Goal: Task Accomplishment & Management: Manage account settings

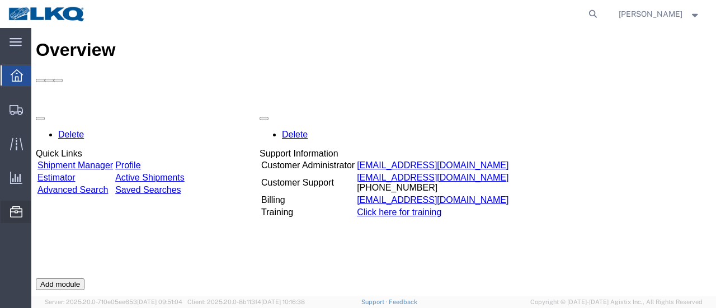
click at [0, 0] on span "Location Appointment" at bounding box center [0, 0] width 0 height 0
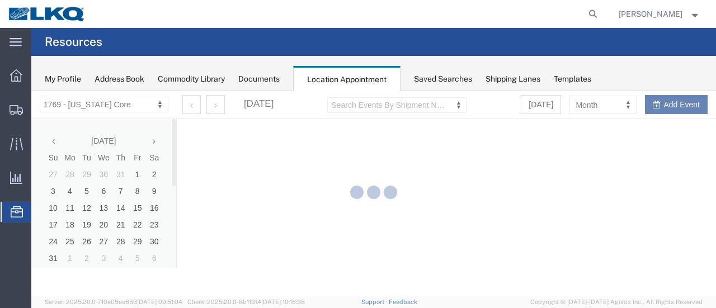
select select "28716"
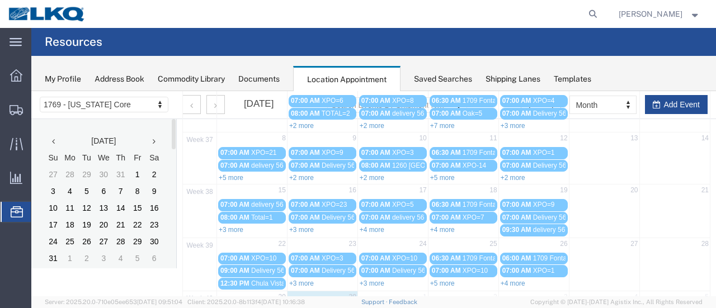
scroll to position [168, 0]
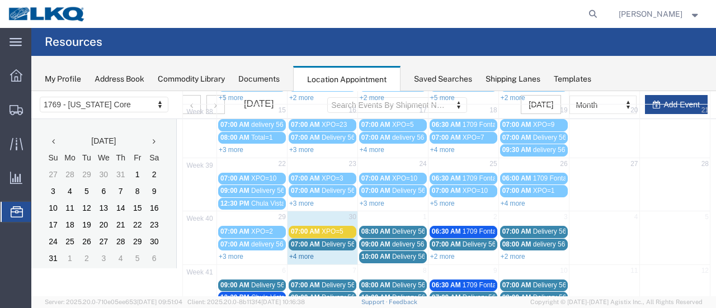
click at [305, 253] on link "+4 more" at bounding box center [301, 257] width 25 height 8
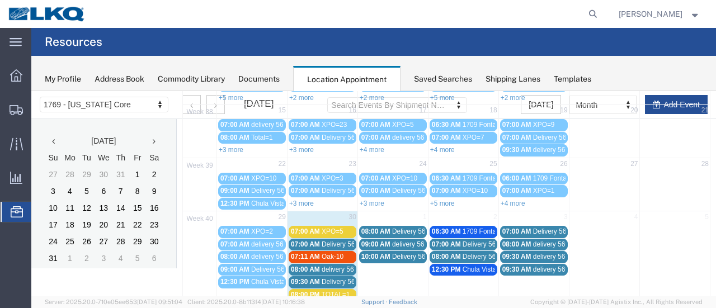
click at [305, 228] on span "07:00 AM" at bounding box center [305, 232] width 29 height 8
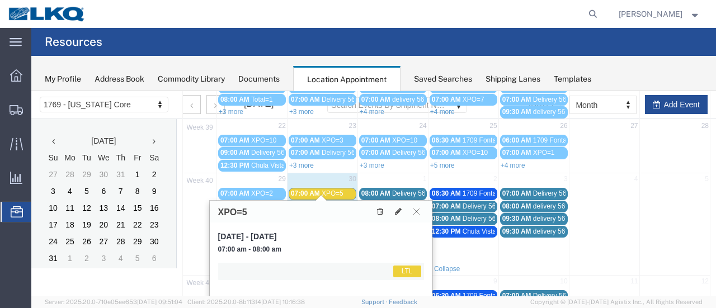
scroll to position [241, 0]
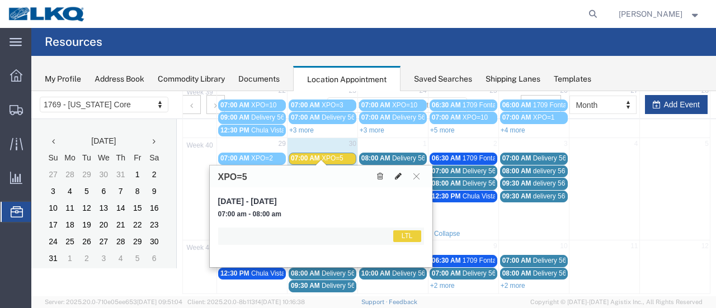
click at [398, 176] on icon at bounding box center [398, 176] width 7 height 8
select select "25"
select select "1"
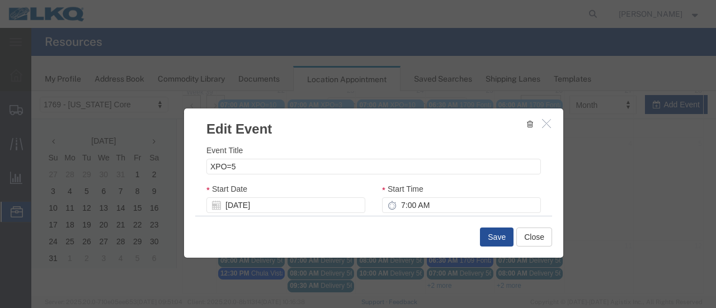
scroll to position [168, 0]
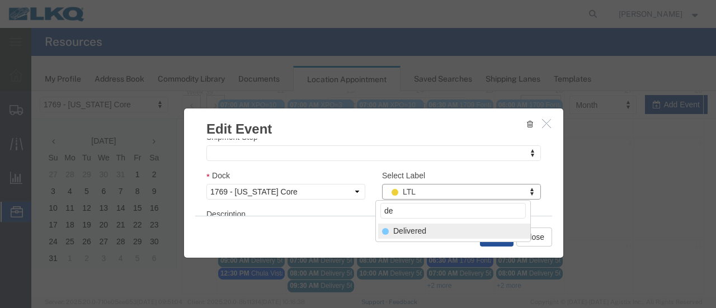
type input "de"
select select "40"
click at [500, 237] on button "Save" at bounding box center [497, 237] width 34 height 19
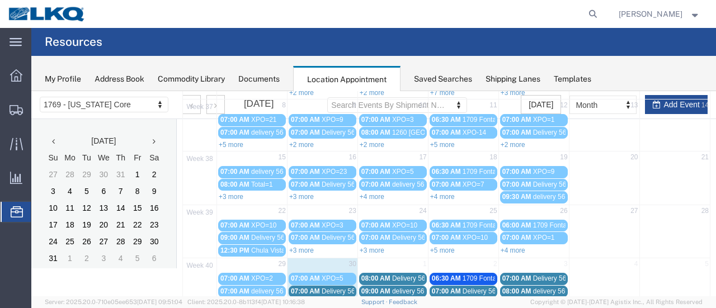
scroll to position [193, 0]
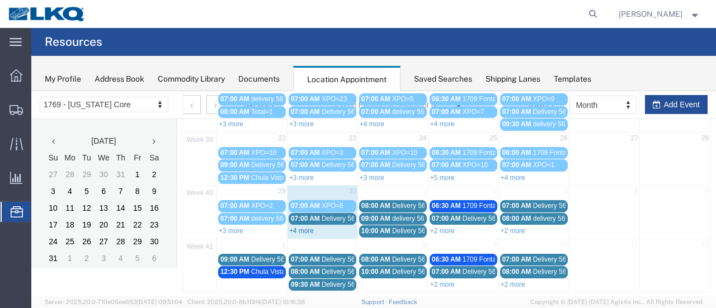
click at [306, 227] on link "+4 more" at bounding box center [301, 231] width 25 height 8
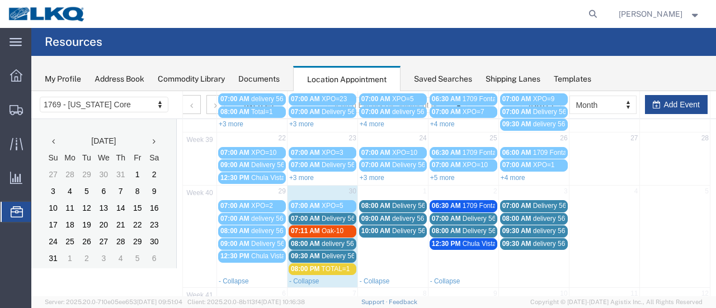
click at [308, 227] on span "07:11 AM" at bounding box center [305, 231] width 29 height 8
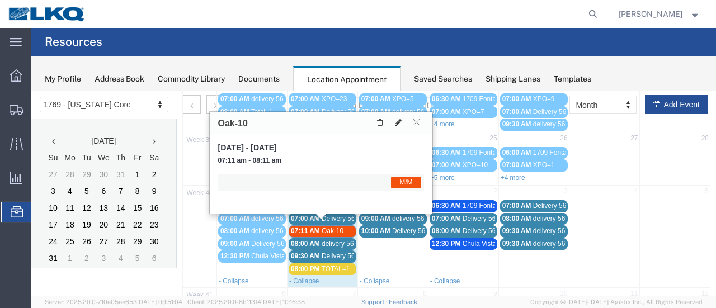
click at [398, 122] on icon at bounding box center [398, 123] width 7 height 8
select select "1"
select select "24"
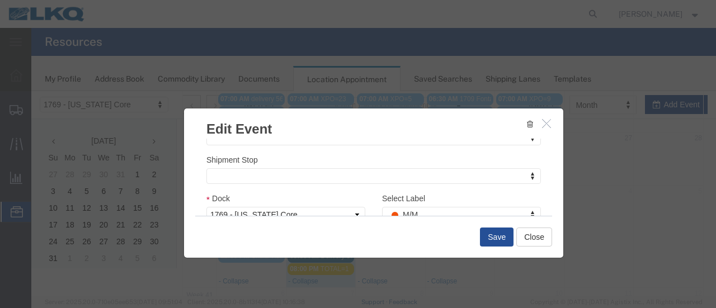
scroll to position [168, 0]
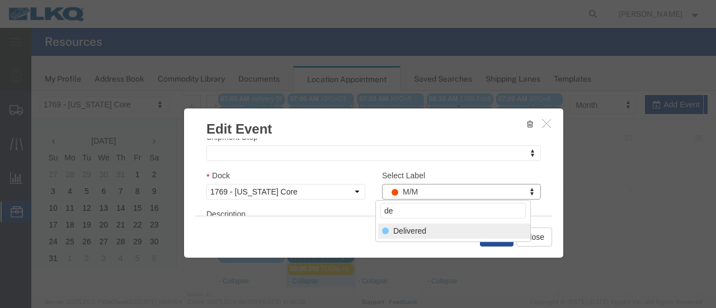
type input "de"
select select "40"
click at [500, 239] on button "Save" at bounding box center [497, 237] width 34 height 19
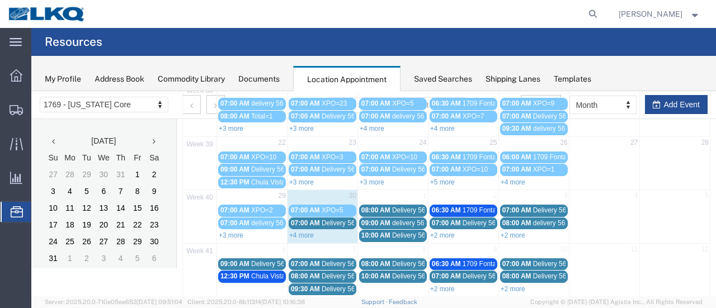
scroll to position [193, 0]
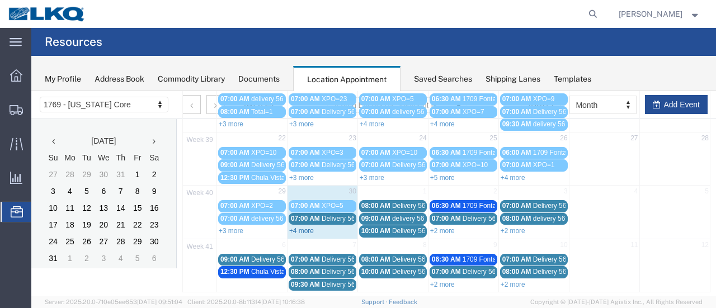
click at [307, 227] on link "+4 more" at bounding box center [301, 231] width 25 height 8
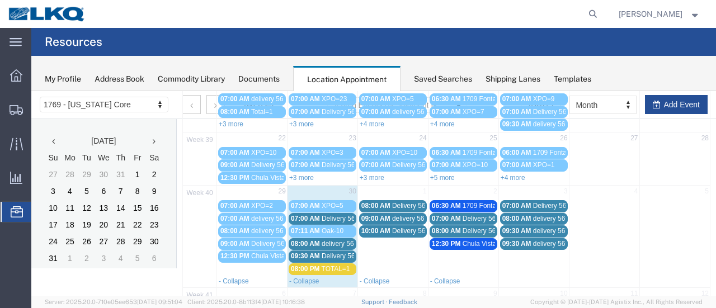
scroll to position [241, 0]
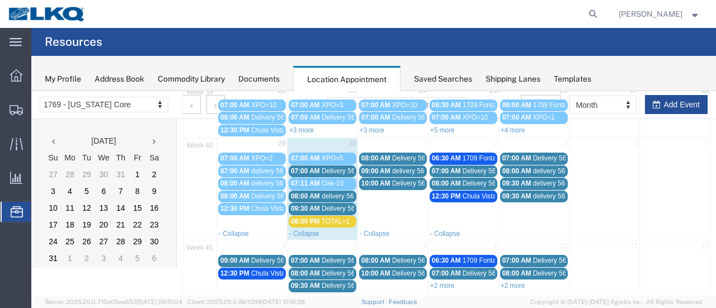
click at [333, 167] on span "Delivery 56593279" at bounding box center [348, 171] width 55 height 8
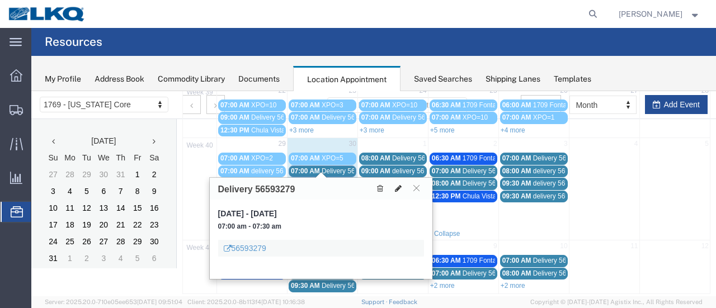
click at [398, 187] on icon at bounding box center [398, 189] width 7 height 8
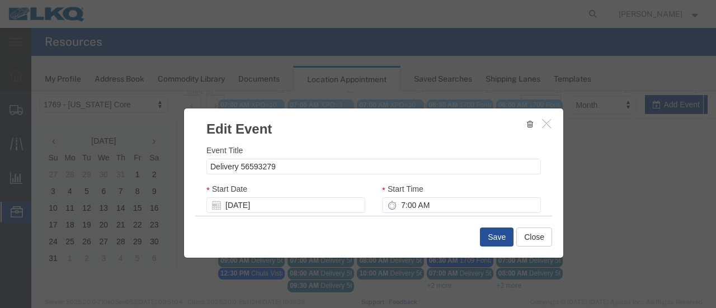
select select
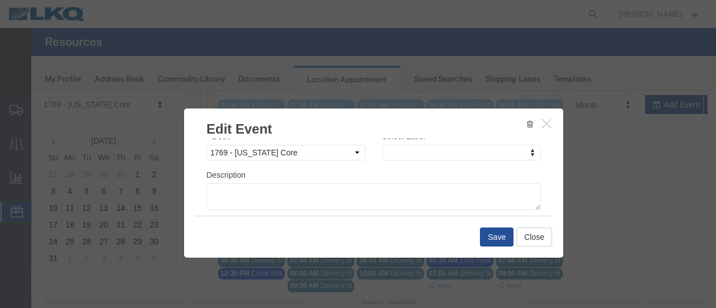
scroll to position [184, 0]
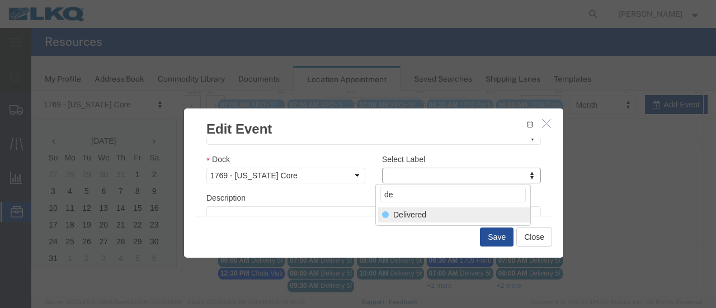
type input "de"
select select "40"
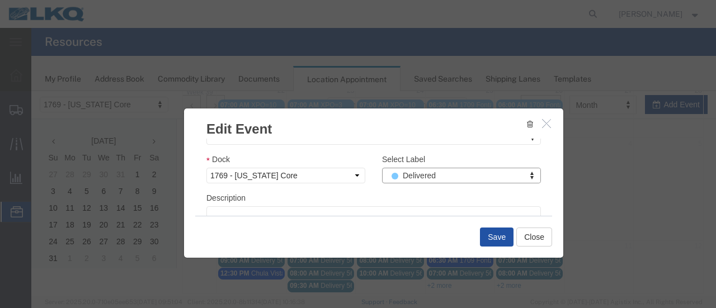
click at [486, 237] on button "Save" at bounding box center [497, 237] width 34 height 19
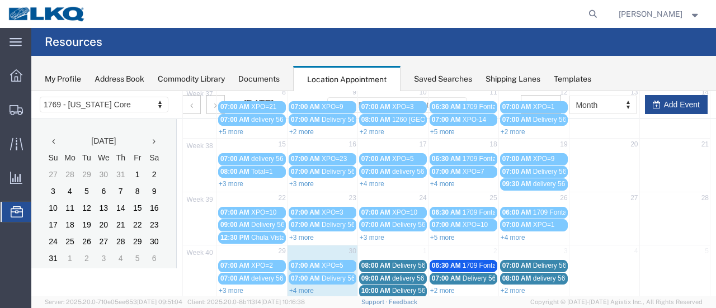
scroll to position [183, 0]
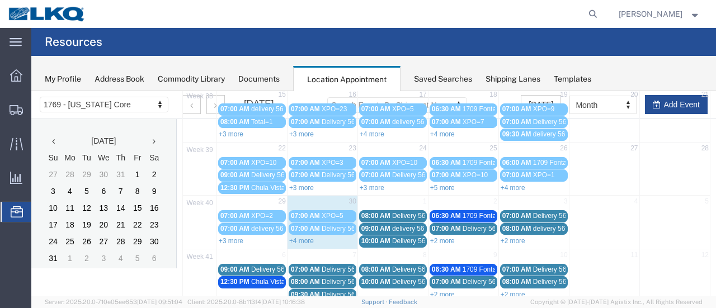
click at [301, 237] on link "+4 more" at bounding box center [301, 241] width 25 height 8
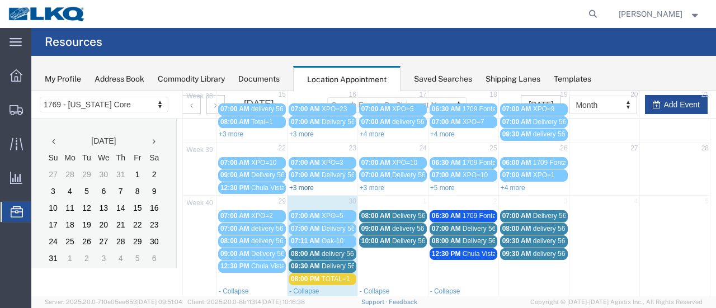
scroll to position [241, 0]
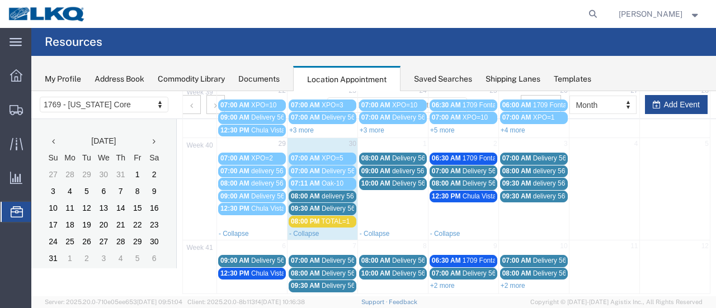
click at [338, 192] on span "delivery 56593280" at bounding box center [348, 196] width 54 height 8
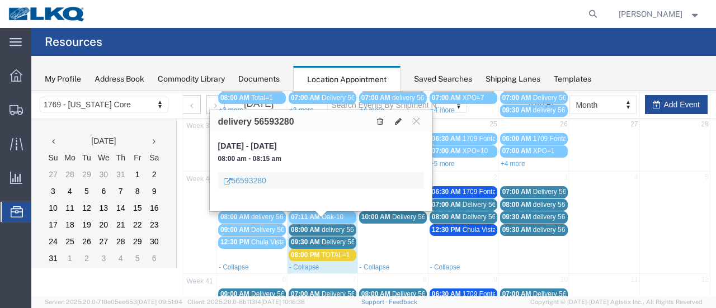
scroll to position [185, 0]
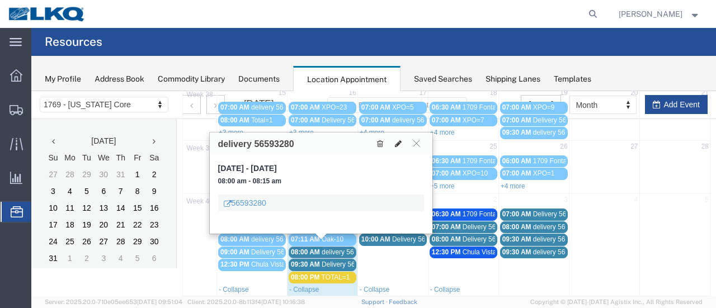
click at [399, 145] on icon at bounding box center [398, 144] width 7 height 8
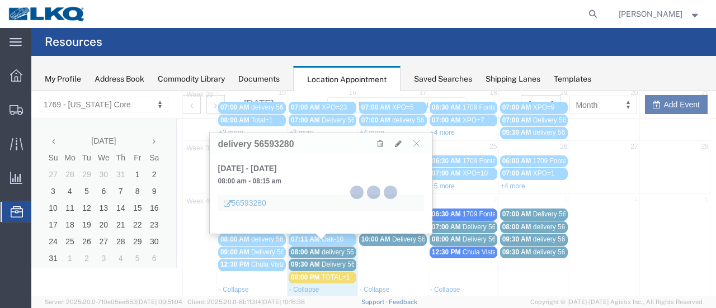
select select "100"
select select "1"
select select
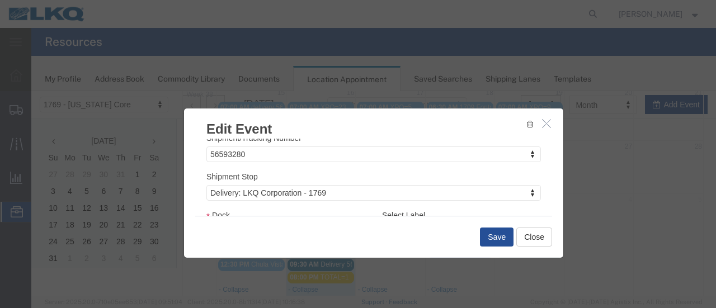
scroll to position [184, 0]
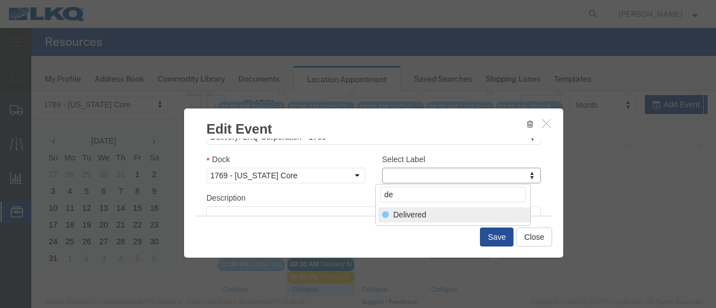
type input "de"
select select "40"
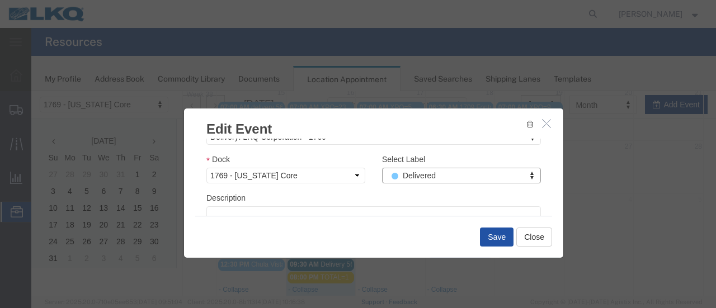
click at [497, 239] on button "Save" at bounding box center [497, 237] width 34 height 19
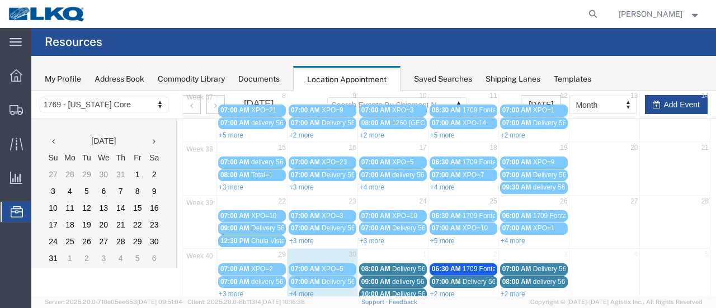
scroll to position [193, 0]
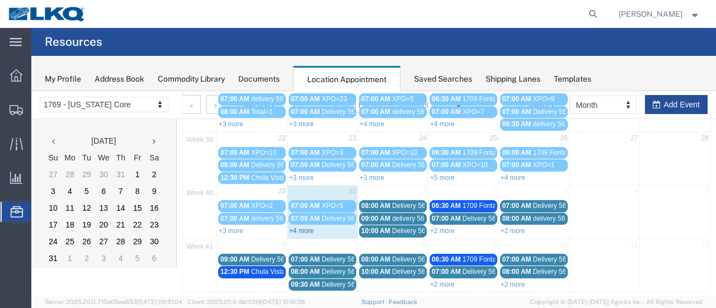
click at [307, 227] on link "+4 more" at bounding box center [301, 231] width 25 height 8
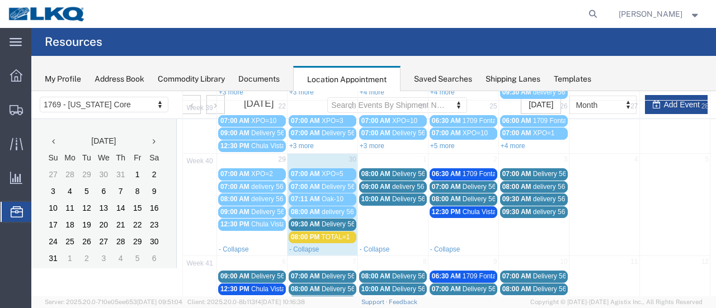
scroll to position [241, 0]
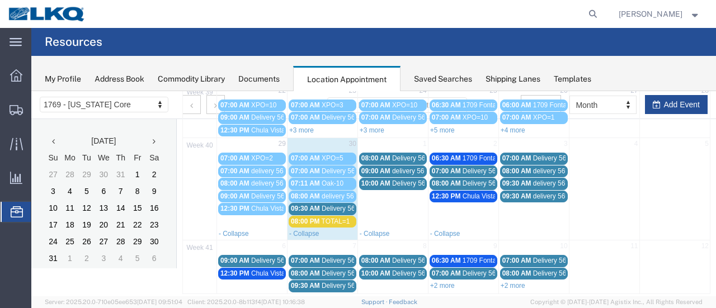
click at [319, 217] on div "08:00 PM TOTAL=1" at bounding box center [322, 221] width 63 height 8
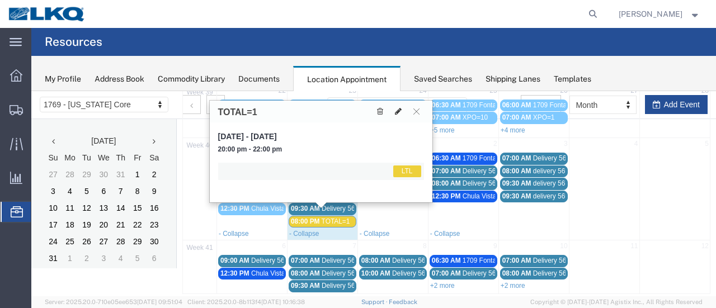
click at [399, 111] on icon at bounding box center [398, 111] width 7 height 8
select select "1"
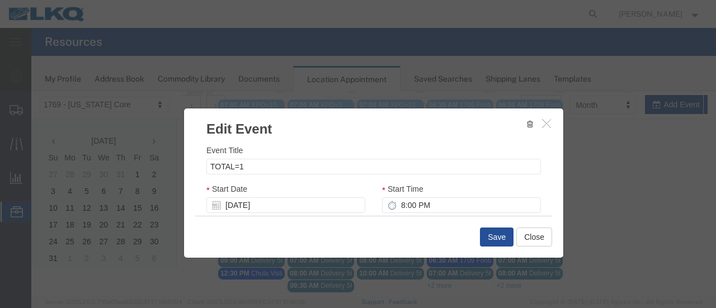
scroll to position [168, 0]
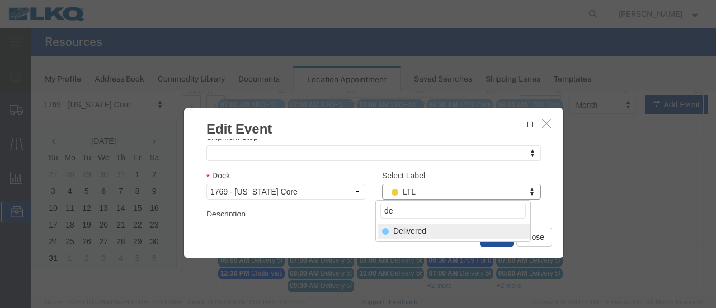
type input "de"
select select "40"
click at [496, 237] on button "Save" at bounding box center [497, 237] width 34 height 19
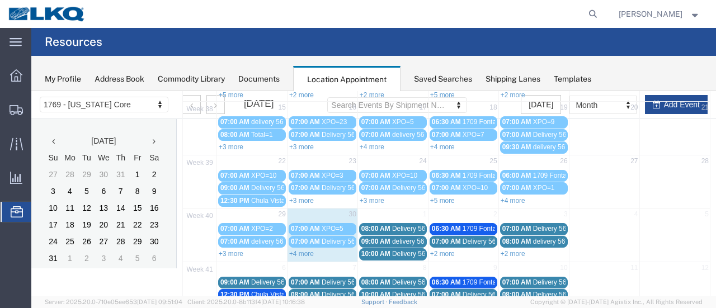
scroll to position [193, 0]
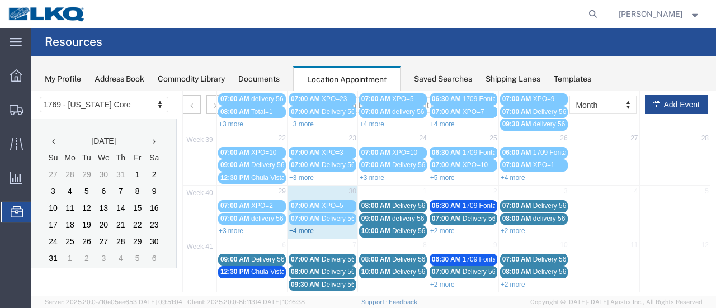
click at [301, 227] on link "+4 more" at bounding box center [301, 231] width 25 height 8
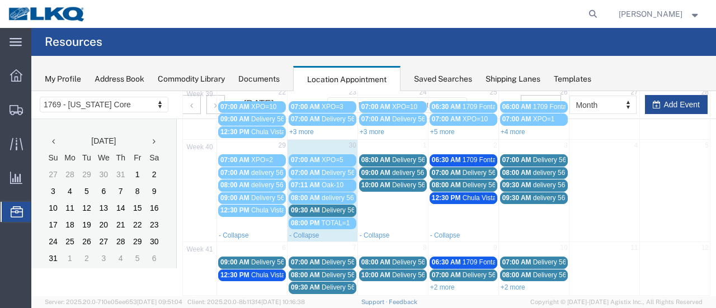
scroll to position [241, 0]
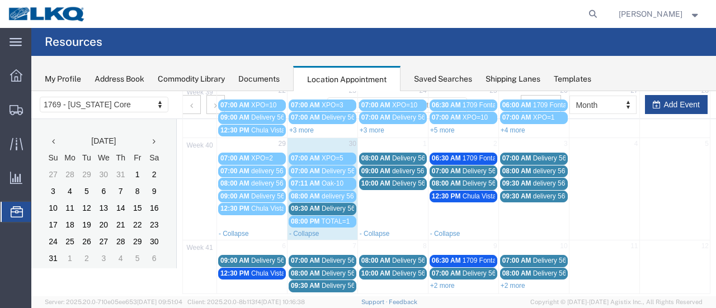
click at [321, 205] on span "Delivery 56607109" at bounding box center [348, 209] width 55 height 8
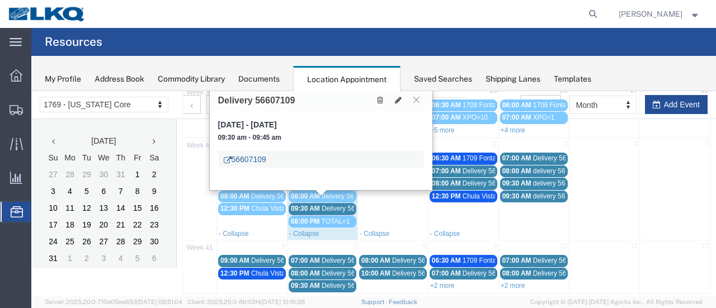
click at [247, 160] on link "56607109" at bounding box center [245, 159] width 42 height 11
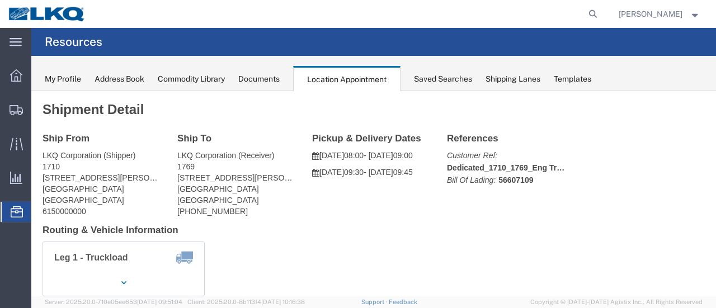
scroll to position [112, 0]
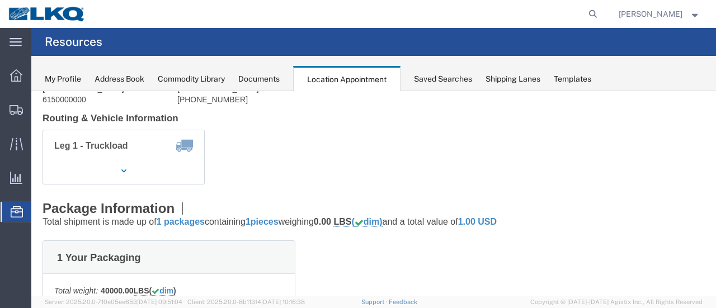
click at [262, 77] on div "Documents" at bounding box center [258, 79] width 41 height 12
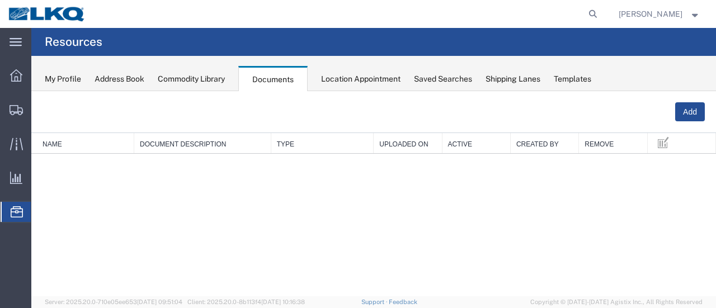
click at [346, 79] on div "Location Appointment" at bounding box center [360, 79] width 79 height 12
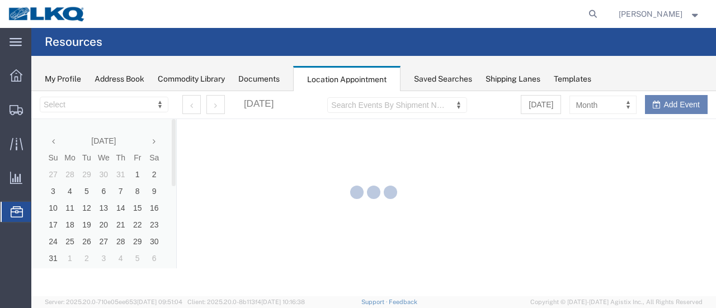
select select "28716"
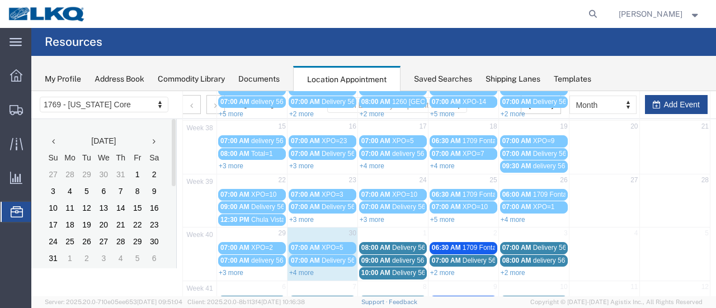
scroll to position [193, 0]
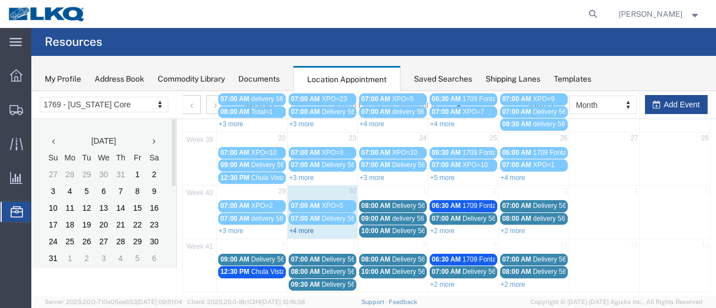
click at [294, 227] on link "+4 more" at bounding box center [301, 231] width 25 height 8
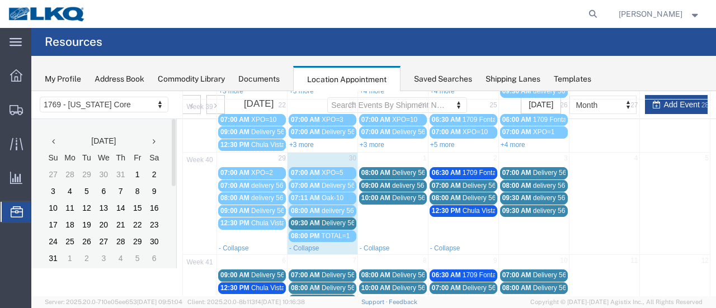
scroll to position [241, 0]
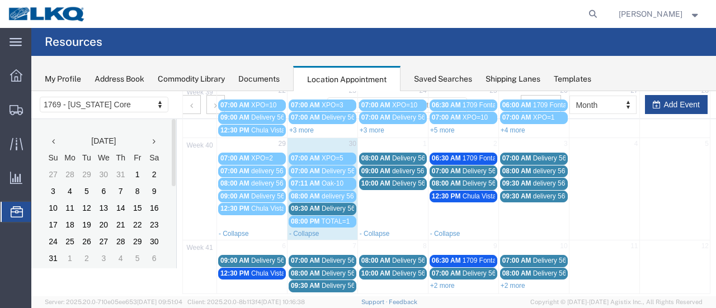
click at [322, 205] on span "Delivery 56607109" at bounding box center [348, 209] width 55 height 8
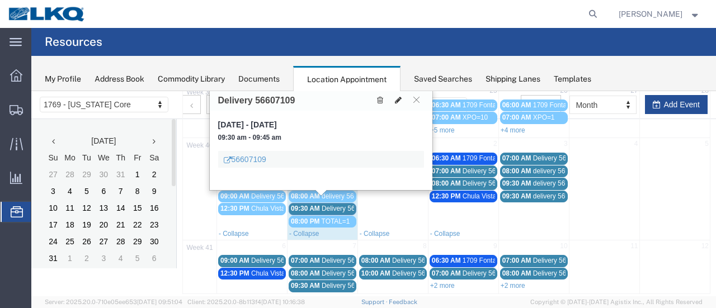
click at [398, 96] on icon at bounding box center [398, 100] width 7 height 8
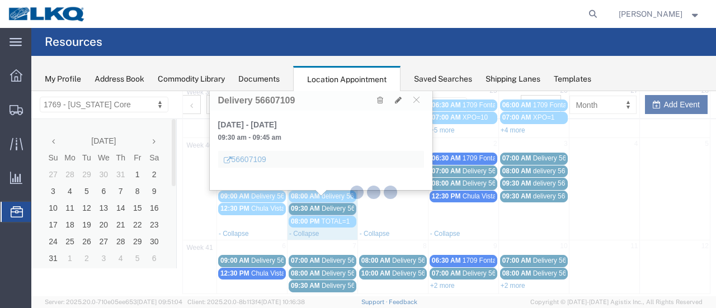
select select "1"
select select
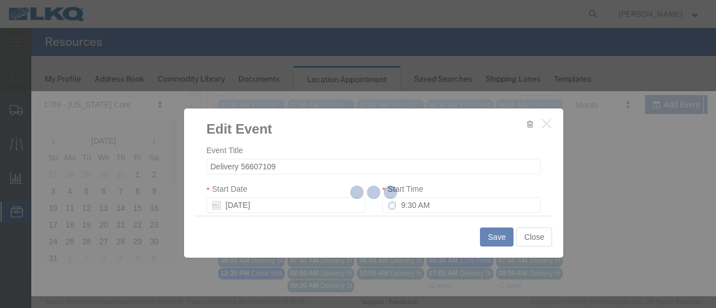
select select
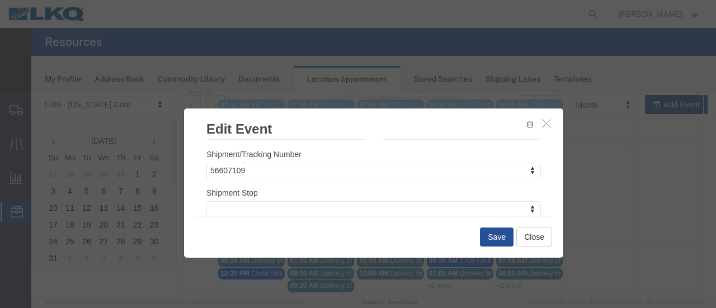
scroll to position [168, 0]
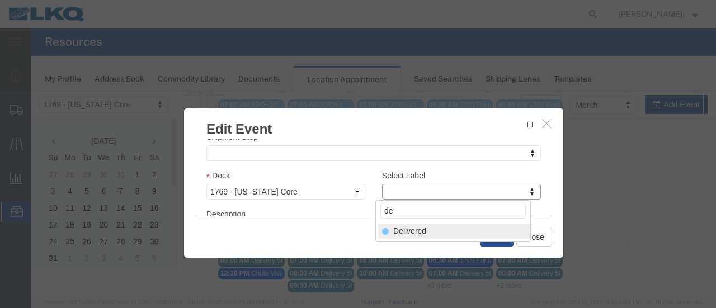
type input "de"
select select "40"
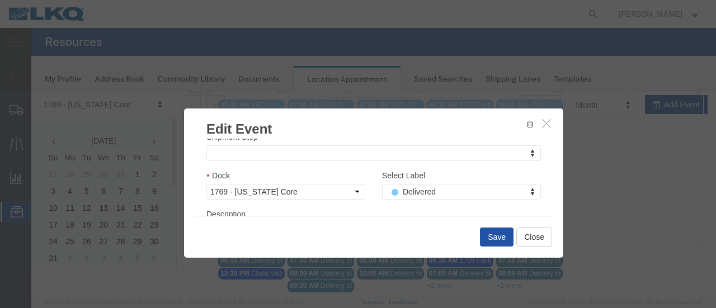
click at [497, 238] on button "Save" at bounding box center [497, 237] width 34 height 19
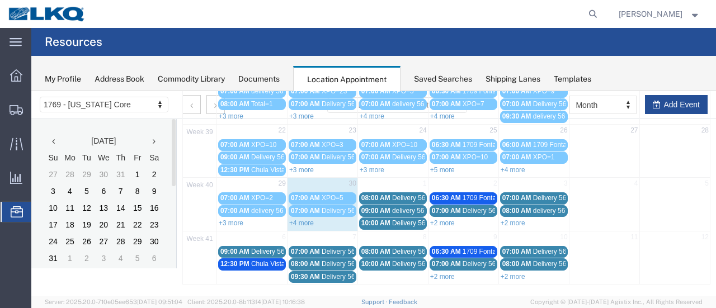
scroll to position [72, 0]
